Goal: Information Seeking & Learning: Learn about a topic

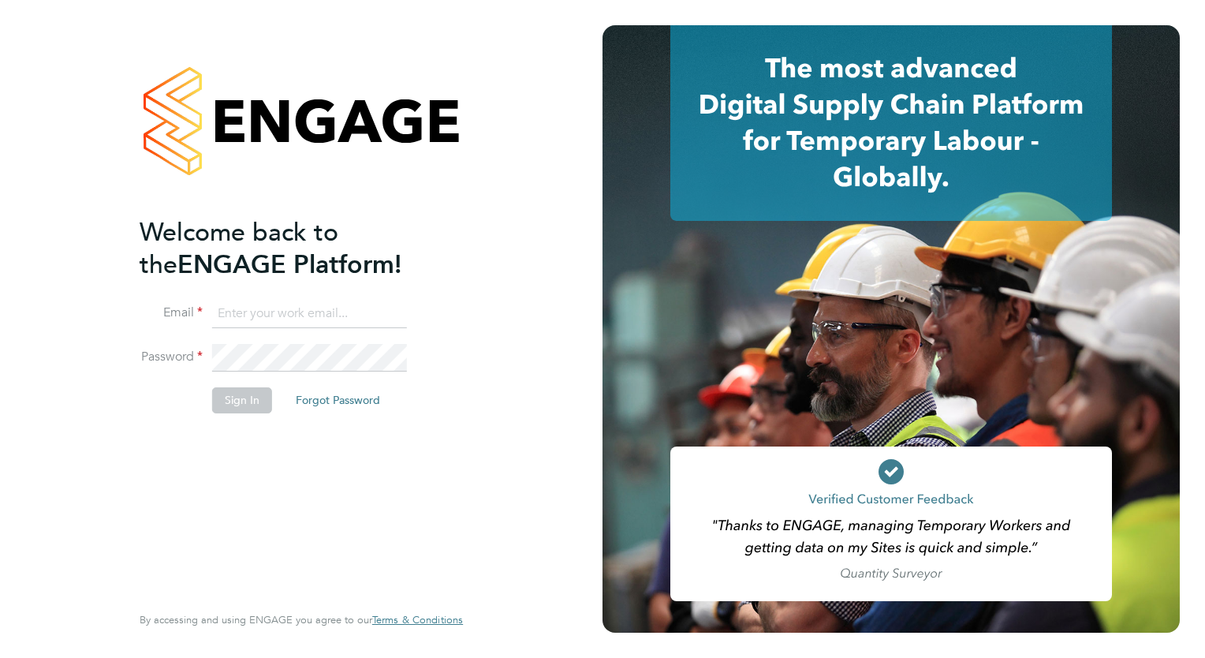
type input "[PERSON_NAME][EMAIL_ADDRESS][PERSON_NAME][DOMAIN_NAME]"
click at [218, 398] on button "Sign In" at bounding box center [242, 399] width 60 height 25
type input "[PERSON_NAME][EMAIL_ADDRESS][PERSON_NAME][DOMAIN_NAME]"
click at [230, 399] on button "Sign In" at bounding box center [242, 399] width 60 height 25
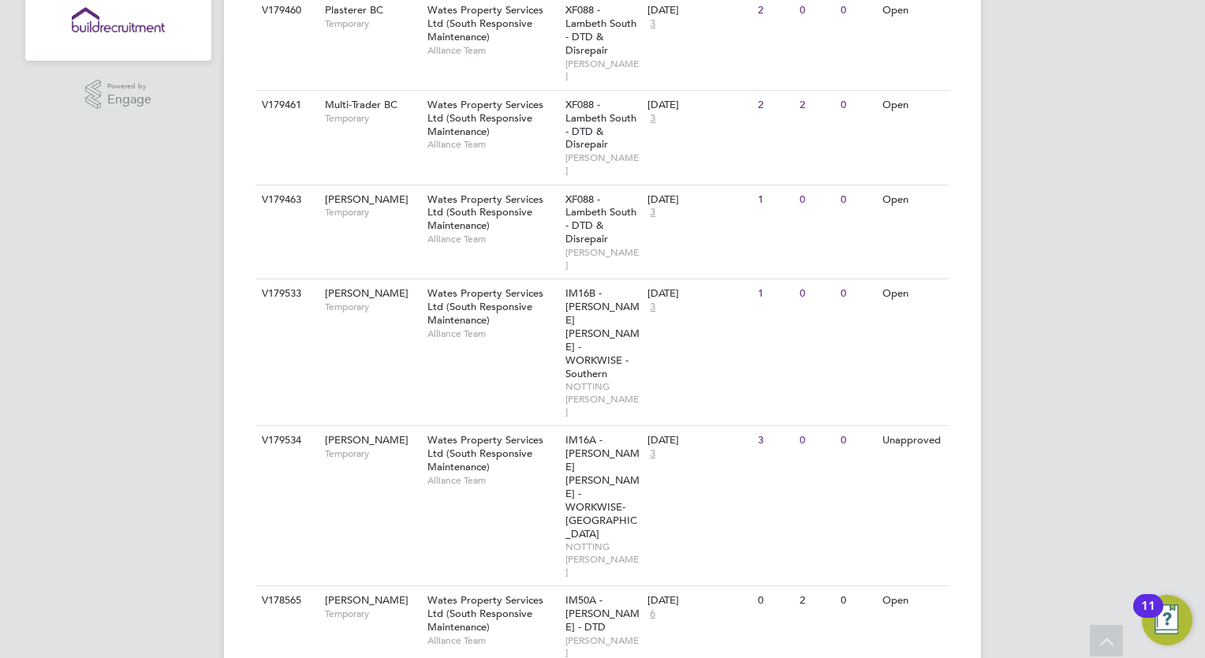
scroll to position [316, 0]
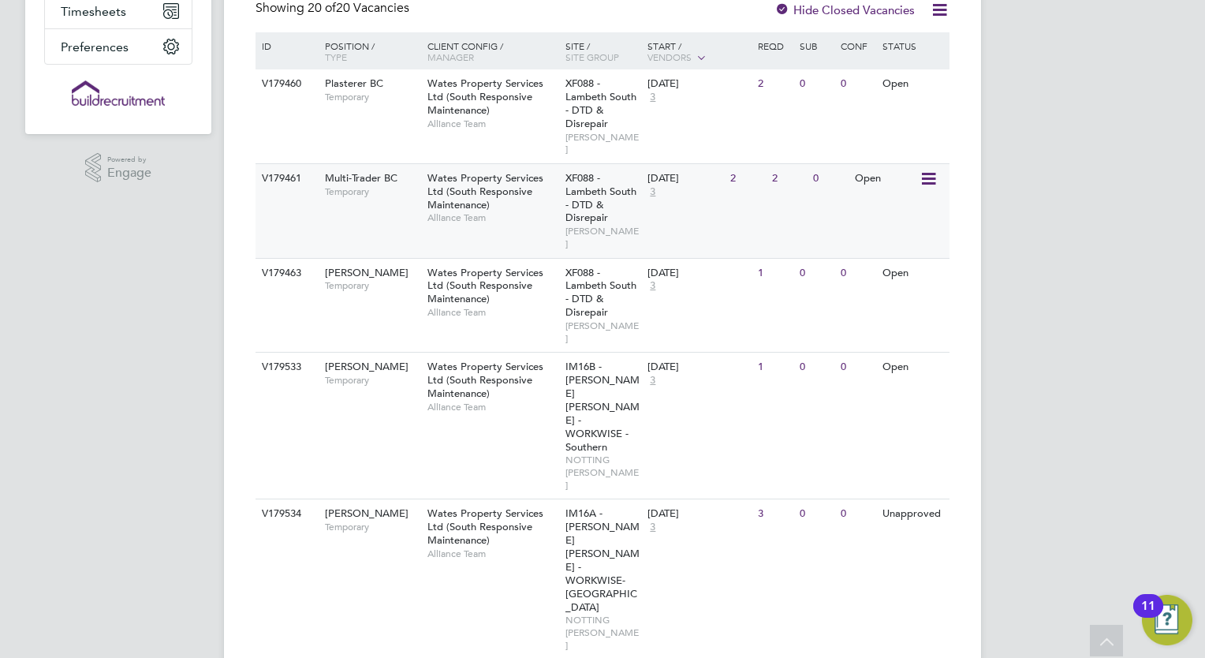
click at [387, 208] on div "V179461 Multi-Trader BC Temporary Wates Property Services Ltd (South Responsive…" at bounding box center [603, 210] width 694 height 95
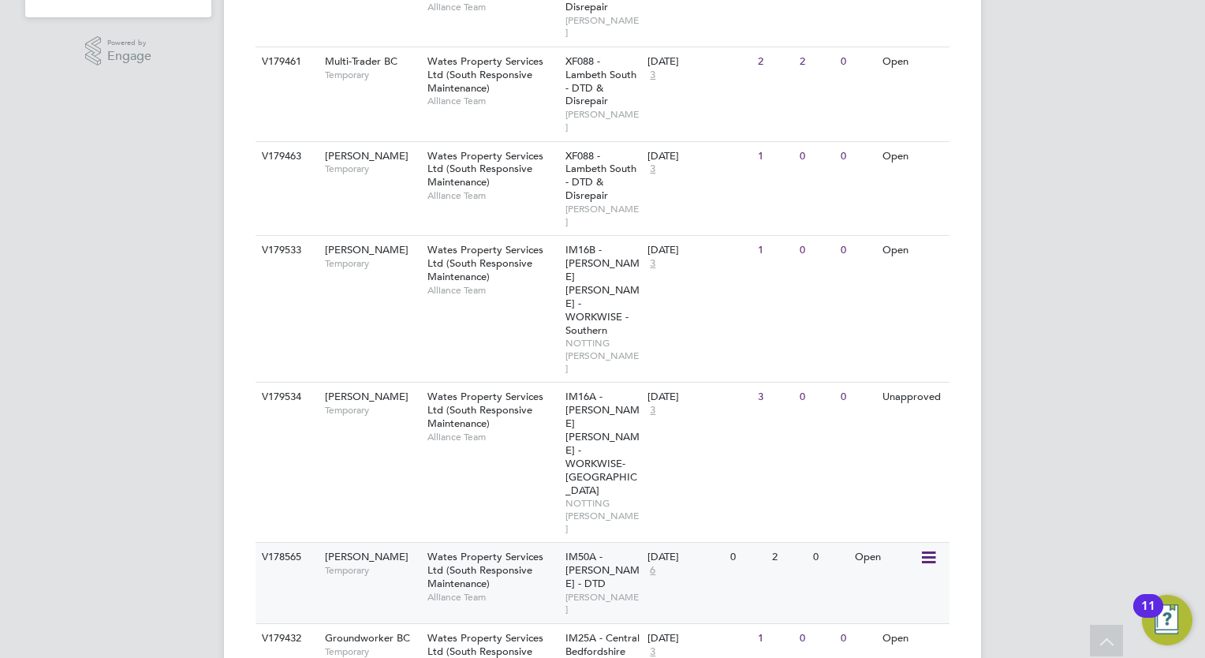
scroll to position [552, 0]
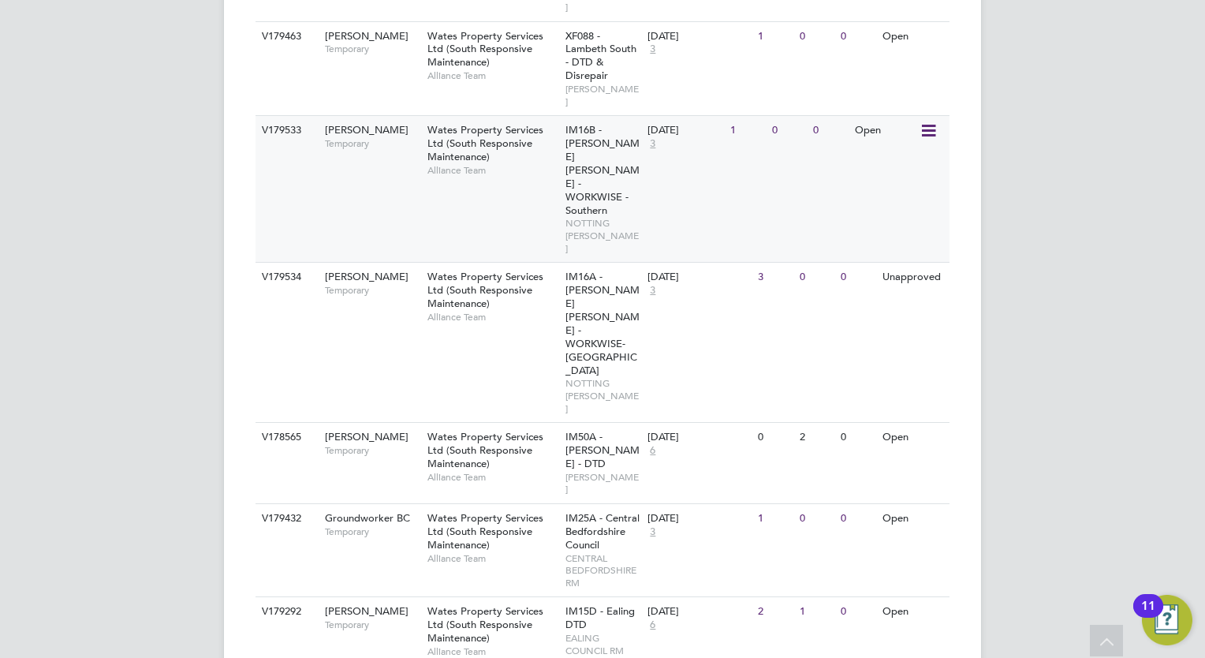
click at [340, 119] on div "Carpenter BC Temporary" at bounding box center [368, 136] width 110 height 41
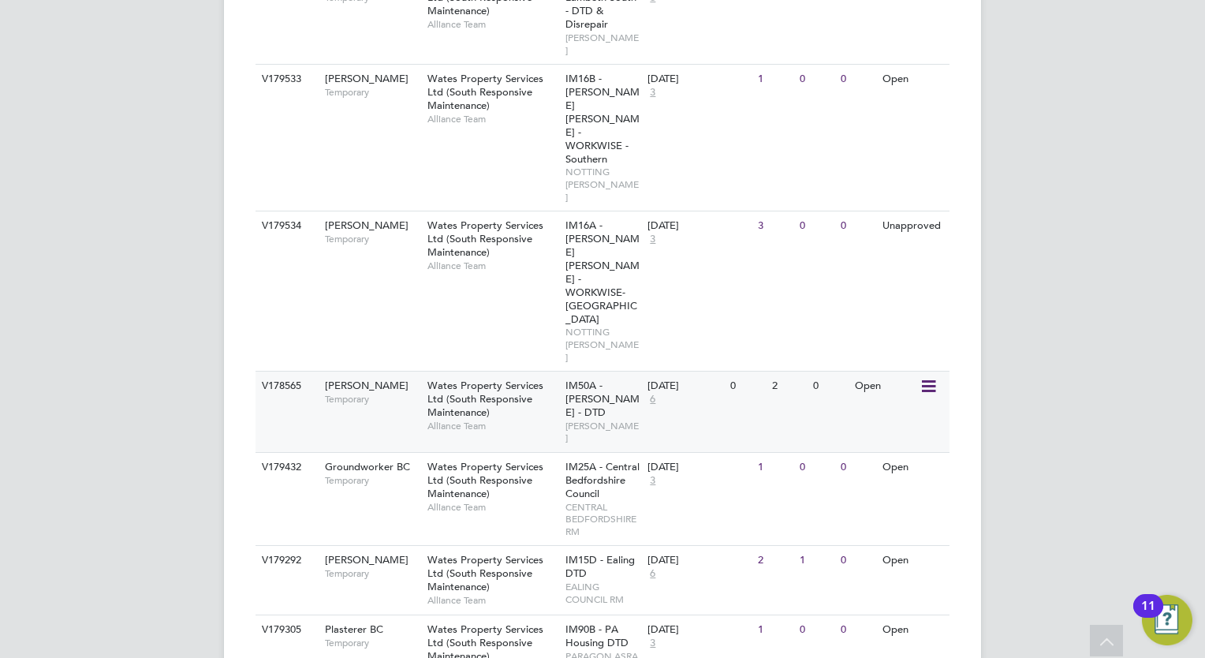
scroll to position [631, 0]
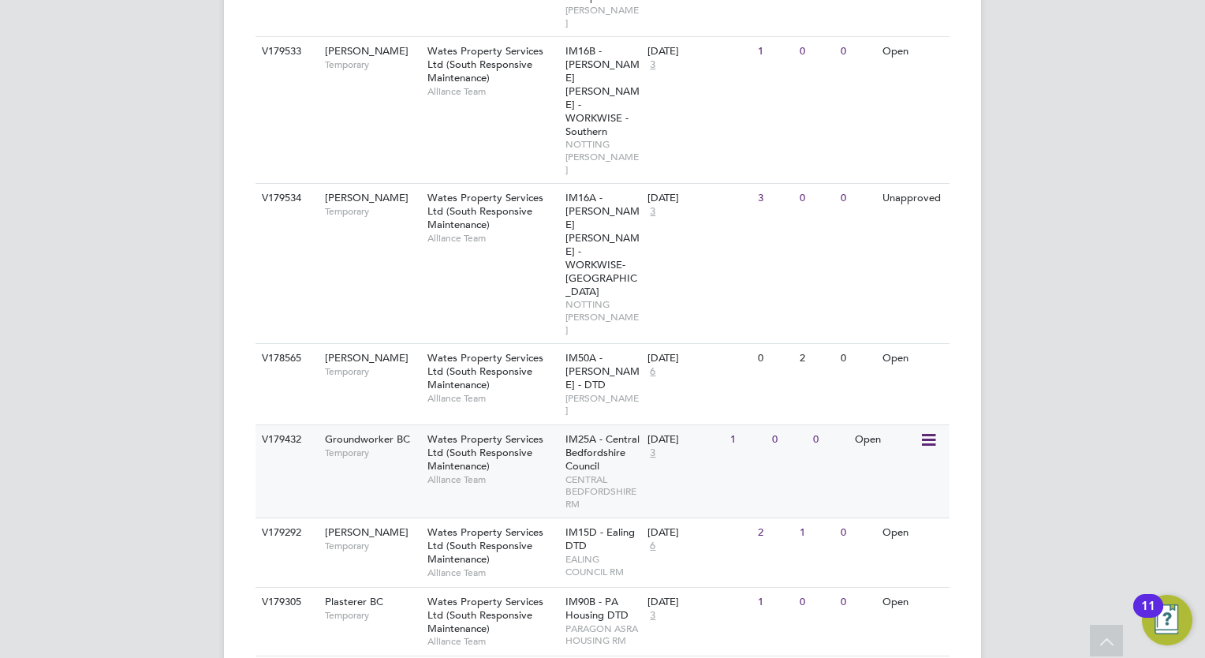
click at [339, 432] on span "Groundworker BC" at bounding box center [367, 438] width 85 height 13
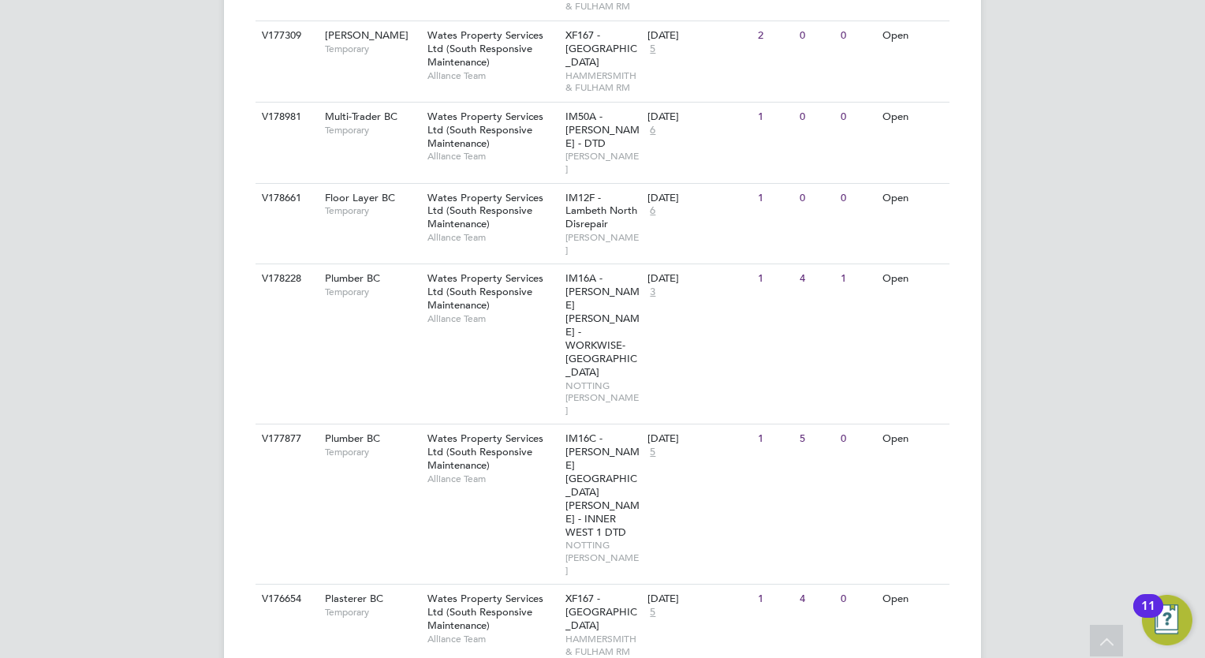
scroll to position [1375, 0]
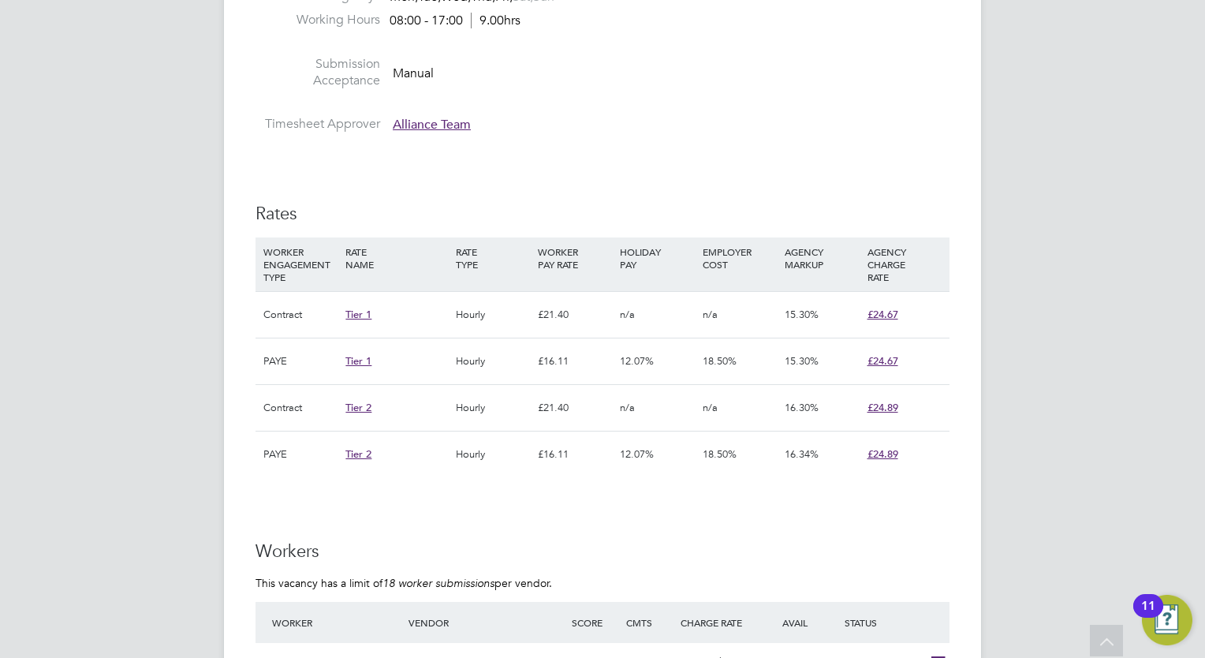
scroll to position [947, 0]
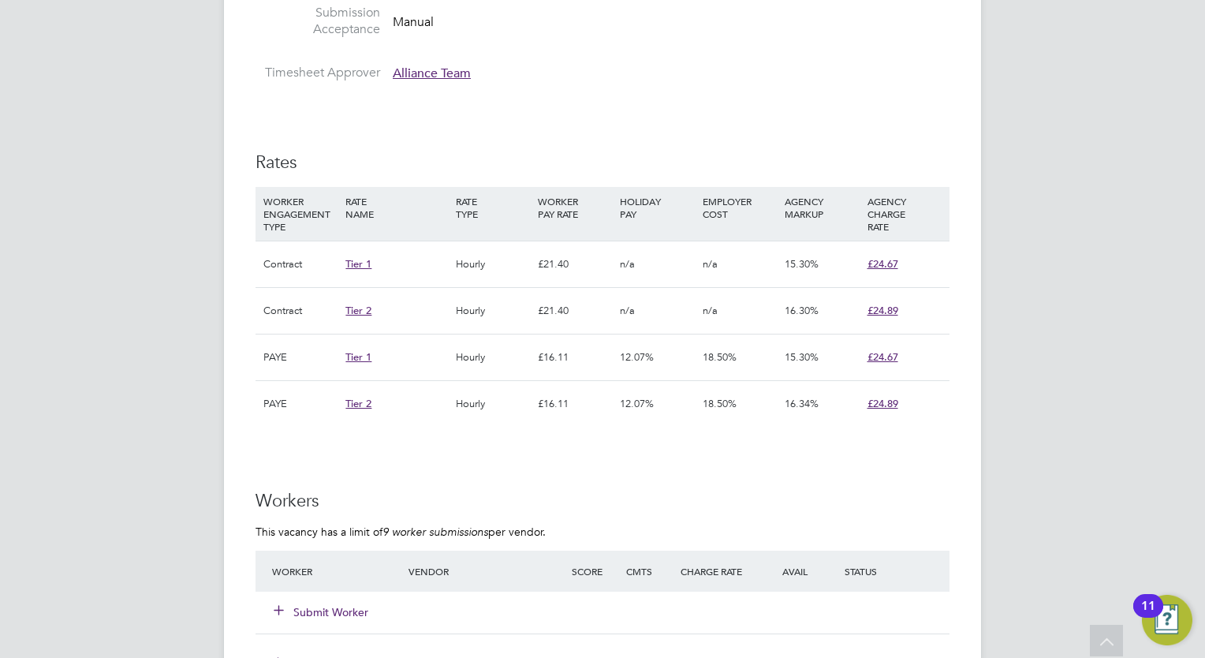
scroll to position [947, 0]
